Goal: Check status: Check status

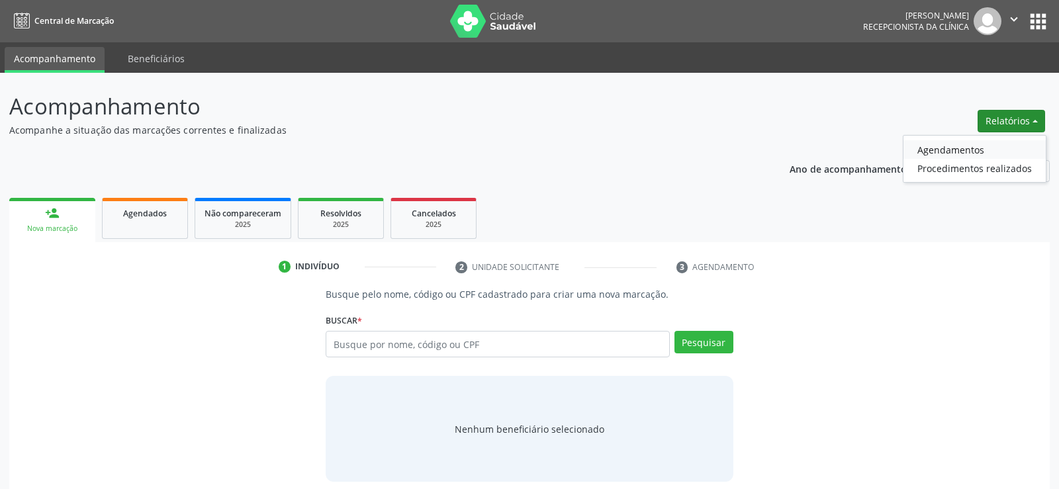
click at [949, 146] on link "Agendamentos" at bounding box center [975, 149] width 142 height 19
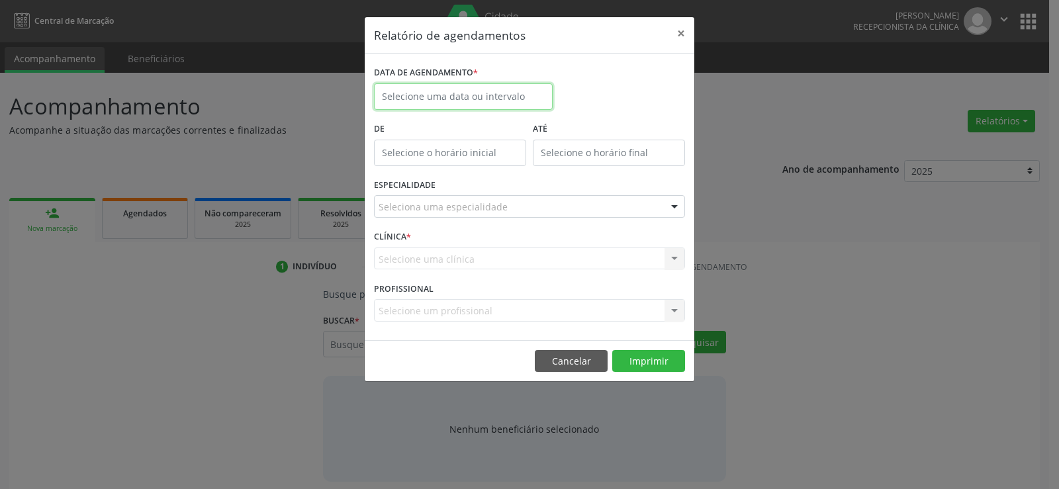
click at [398, 105] on body "Central de Marcação [PERSON_NAME] Recepcionista da clínica  Configurações Sair…" at bounding box center [529, 244] width 1059 height 489
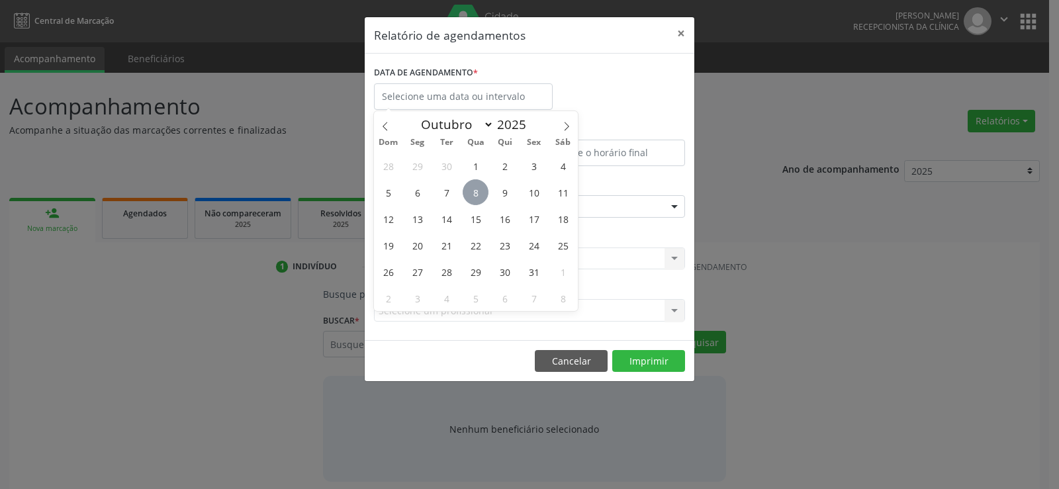
click at [473, 193] on span "8" at bounding box center [476, 192] width 26 height 26
type input "08/10/2025"
click at [473, 193] on span "8" at bounding box center [476, 192] width 26 height 26
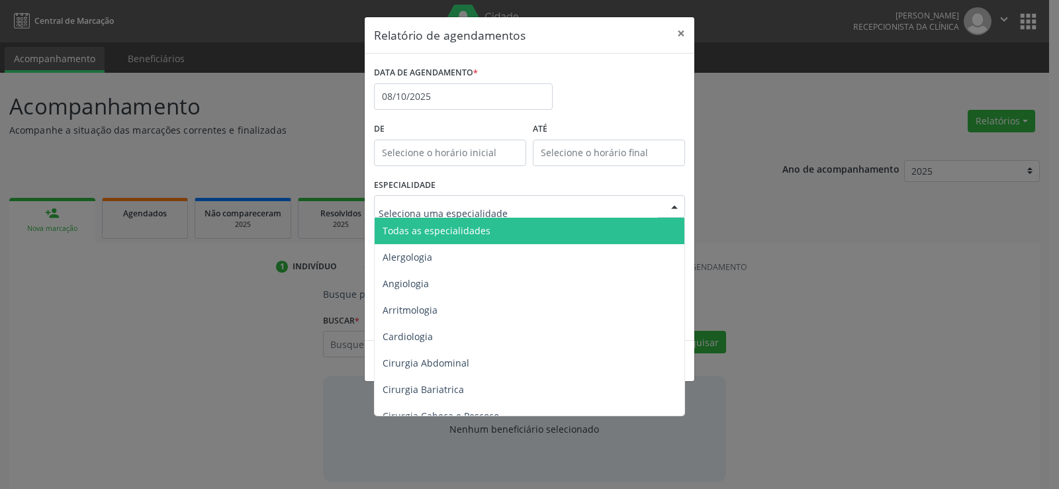
click at [475, 226] on span "Todas as especialidades" at bounding box center [437, 230] width 108 height 13
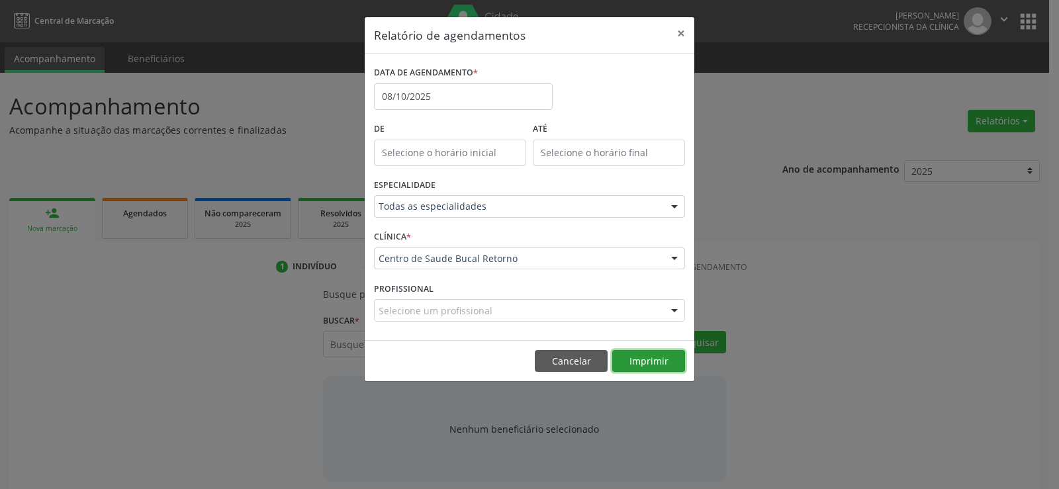
click at [631, 358] on button "Imprimir" at bounding box center [648, 361] width 73 height 23
drag, startPoint x: 563, startPoint y: 358, endPoint x: 381, endPoint y: 358, distance: 182.0
click at [557, 360] on button "Cancelar" at bounding box center [571, 361] width 73 height 23
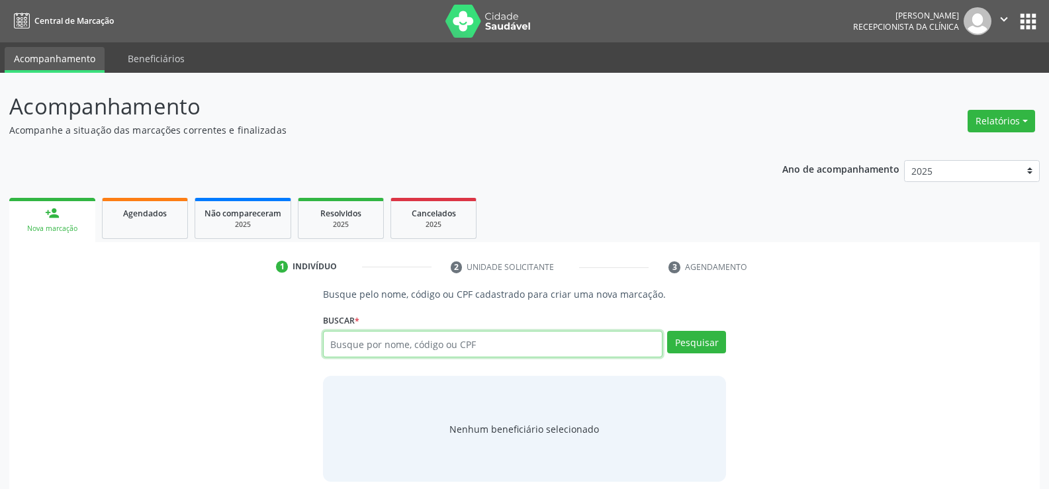
click at [355, 350] on input "text" at bounding box center [493, 344] width 340 height 26
paste input "501.964.564-87"
type input "501.964.564-87"
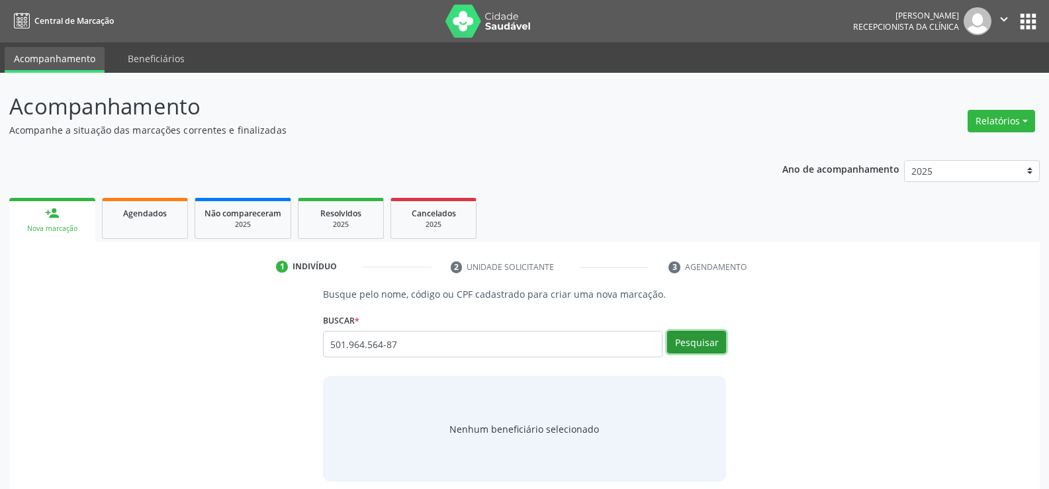
click at [699, 342] on button "Pesquisar" at bounding box center [696, 342] width 59 height 23
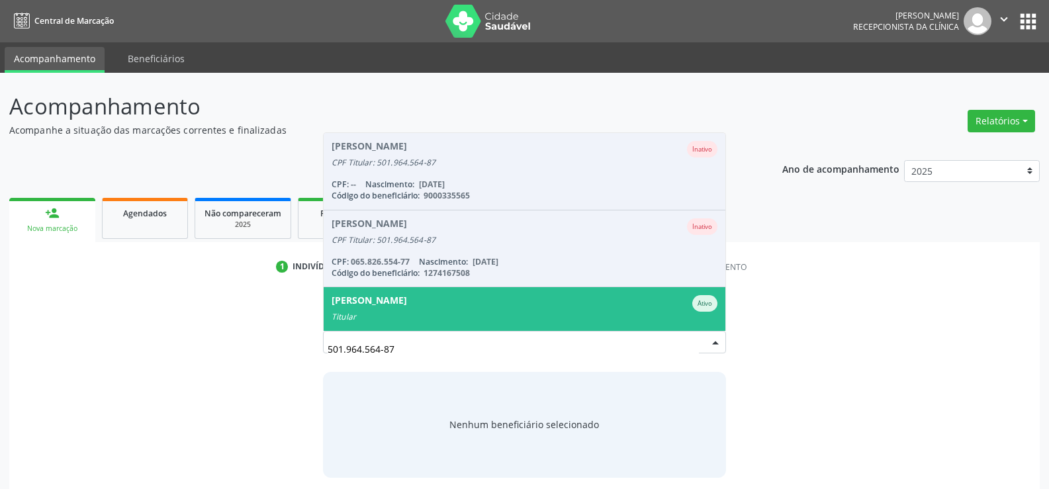
click at [498, 299] on div "[PERSON_NAME] de [PERSON_NAME]" at bounding box center [525, 303] width 386 height 17
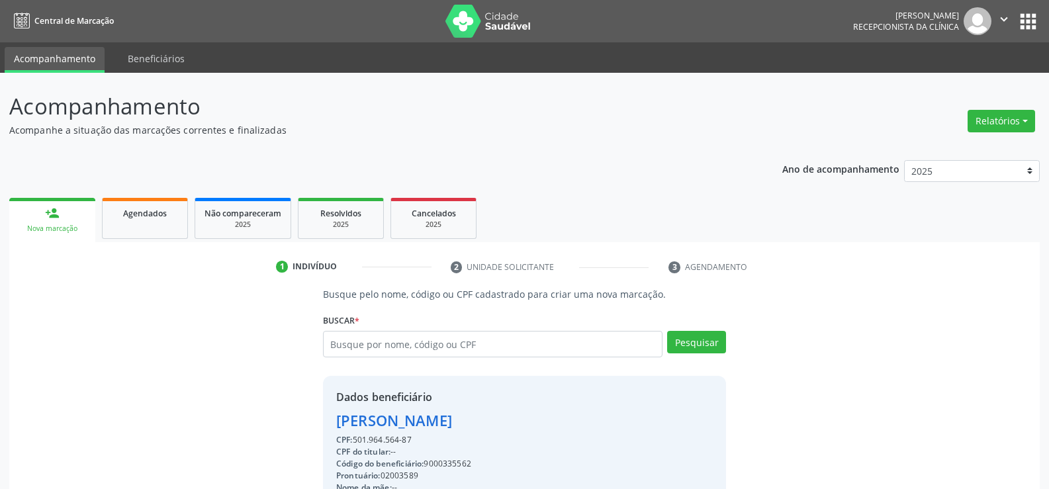
click at [870, 432] on div "Busque pelo nome, código ou CPF cadastrado para criar uma nova marcação. [GEOGR…" at bounding box center [524, 488] width 1031 height 402
click at [869, 431] on div "Busque pelo nome, código ou CPF cadastrado para criar uma nova marcação. [GEOGR…" at bounding box center [524, 488] width 1031 height 402
